Goal: Task Accomplishment & Management: Manage account settings

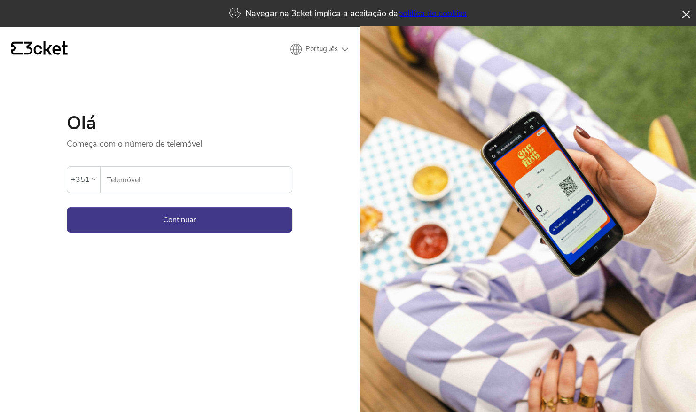
click at [684, 11] on icon at bounding box center [686, 15] width 8 height 8
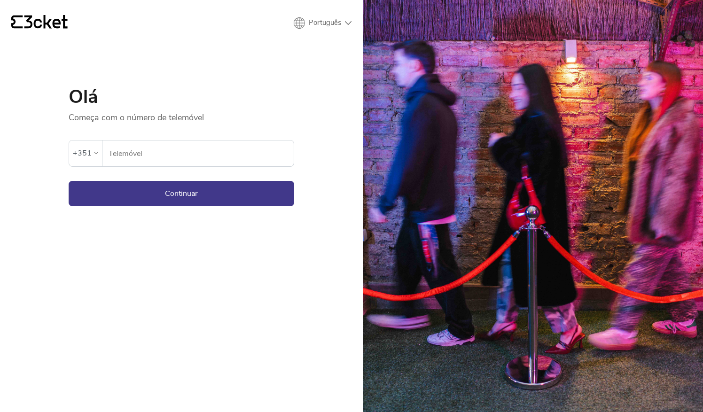
click at [179, 145] on input "Telemóvel" at bounding box center [201, 154] width 186 height 26
type input "926931420"
click at [69, 181] on button "Continuar" at bounding box center [182, 193] width 226 height 25
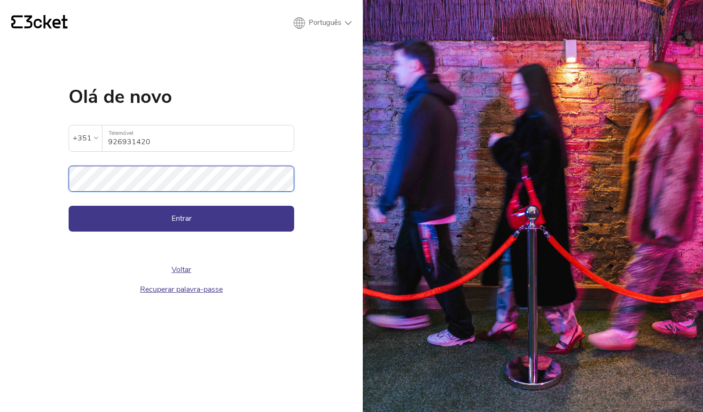
click at [69, 206] on button "Entrar" at bounding box center [182, 218] width 226 height 25
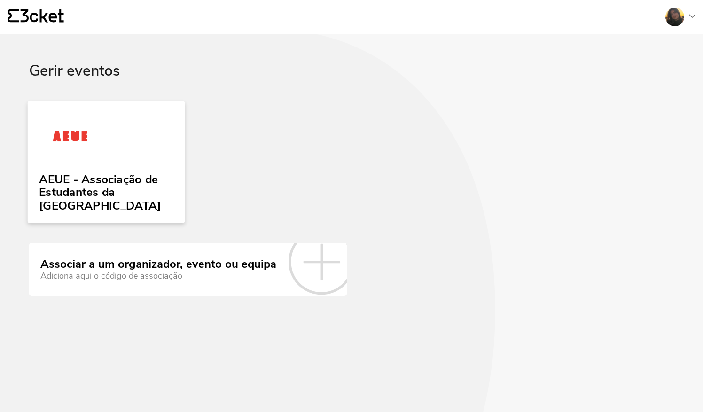
click at [72, 143] on img at bounding box center [70, 138] width 63 height 43
